Goal: Task Accomplishment & Management: Manage account settings

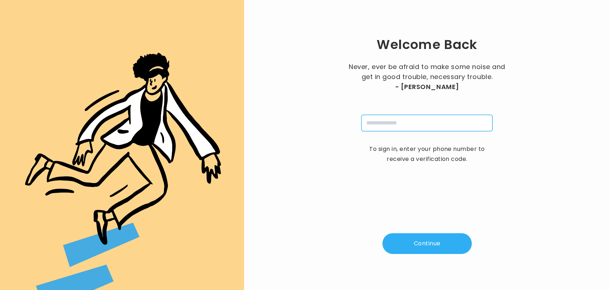
click at [370, 122] on input "tel" at bounding box center [426, 123] width 131 height 16
type input "**********"
click at [423, 238] on button "Continue" at bounding box center [426, 243] width 89 height 21
type input "*"
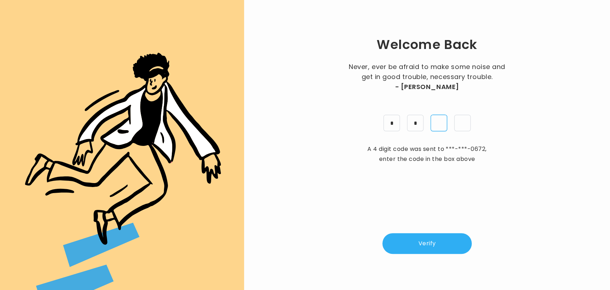
type input "*"
click at [416, 237] on button "Verify" at bounding box center [426, 243] width 89 height 21
